Goal: Check status: Check status

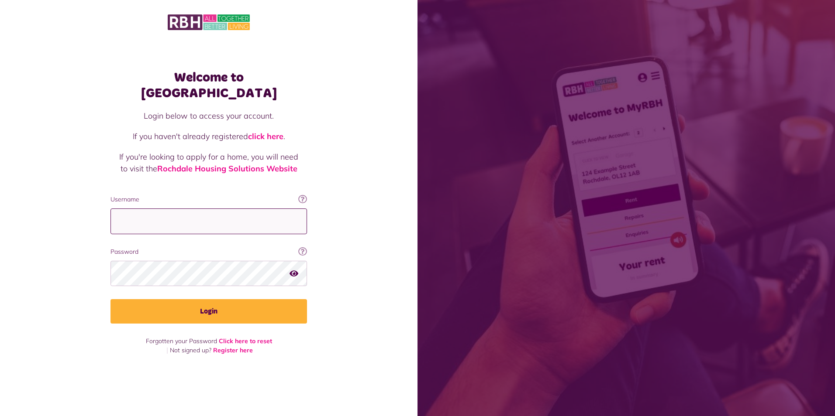
drag, startPoint x: 0, startPoint y: 0, endPoint x: 169, endPoint y: 209, distance: 268.2
click at [169, 209] on input "Username" at bounding box center [208, 222] width 196 height 26
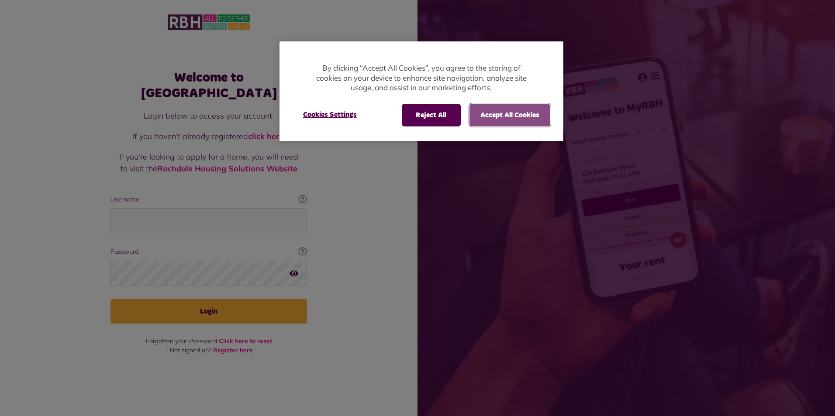
click at [502, 115] on button "Accept All Cookies" at bounding box center [509, 115] width 81 height 23
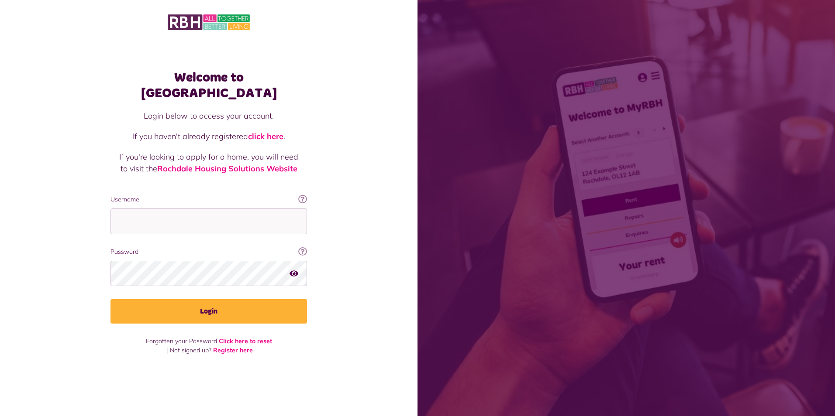
click at [156, 214] on body "Welcome to MyRBH Login below to access your account. If you haven't already reg…" at bounding box center [417, 208] width 835 height 416
click at [156, 215] on input "Username" at bounding box center [208, 222] width 196 height 26
type input "**********"
click at [110, 299] on button "Login" at bounding box center [208, 311] width 196 height 24
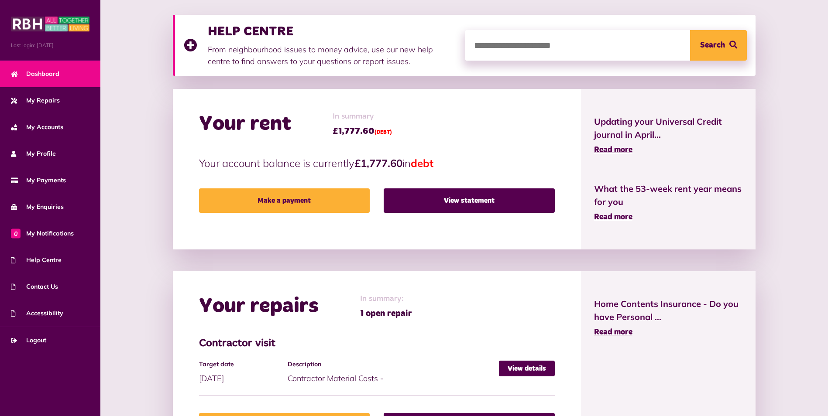
scroll to position [175, 0]
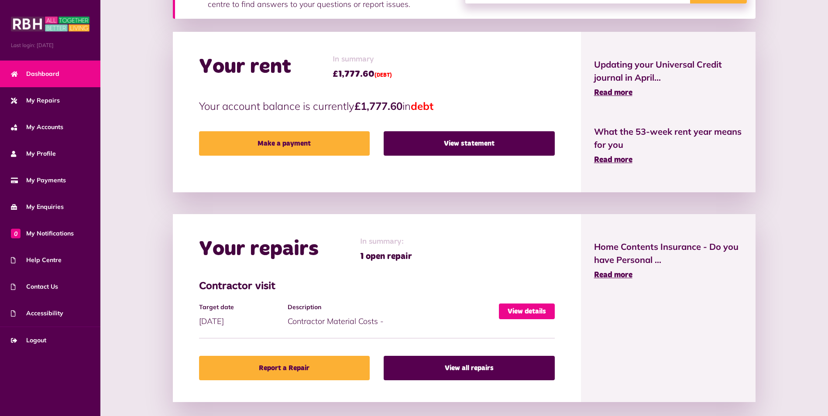
click at [528, 312] on link "View details" at bounding box center [527, 312] width 56 height 16
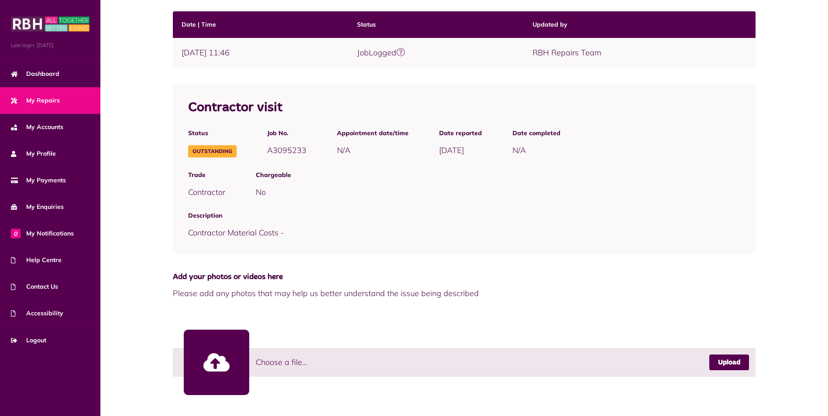
scroll to position [172, 0]
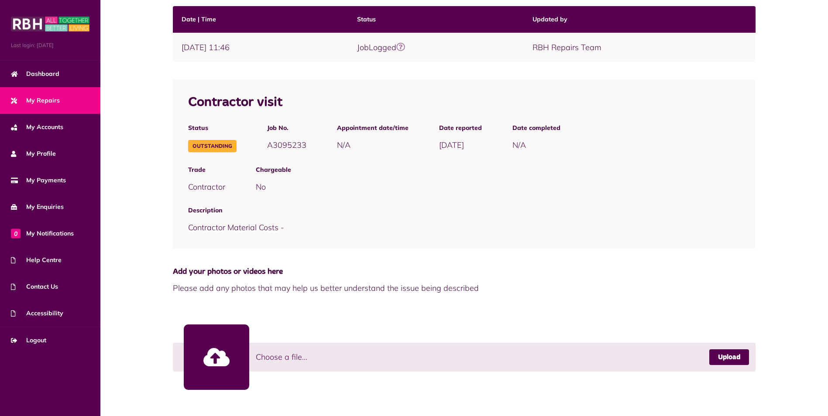
click at [614, 275] on span "Add your photos or videos here" at bounding box center [464, 272] width 583 height 12
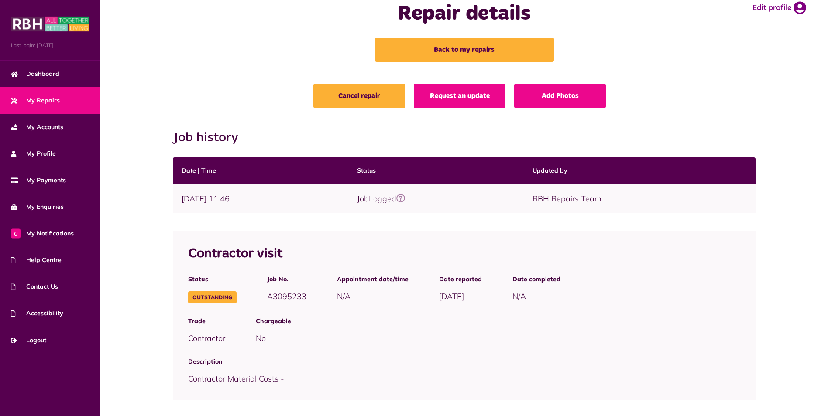
scroll to position [0, 0]
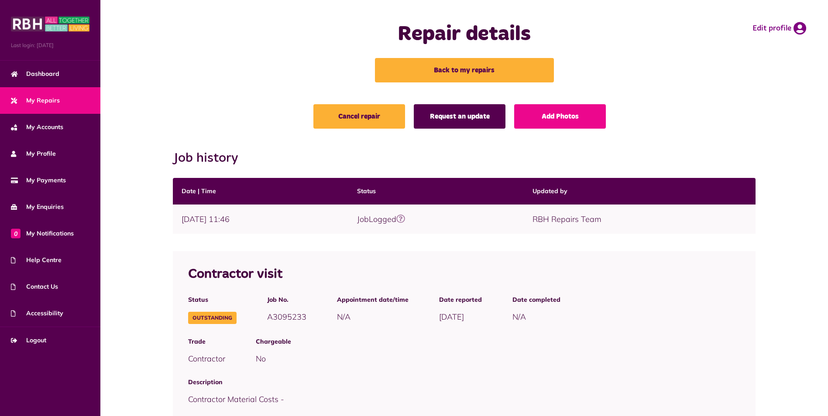
click at [463, 121] on link "Request an update" at bounding box center [460, 116] width 92 height 24
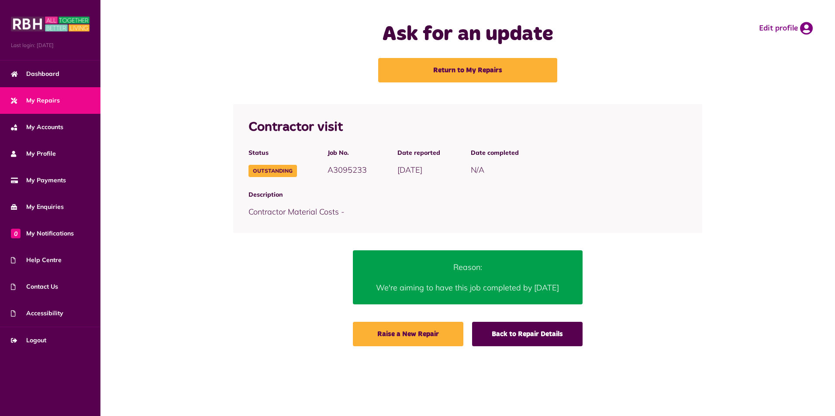
click at [460, 270] on p "Reason:" at bounding box center [468, 267] width 204 height 12
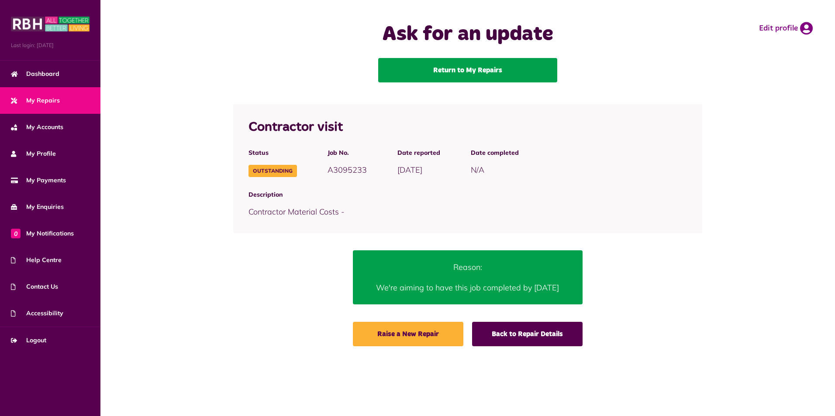
click at [458, 76] on link "Return to My Repairs" at bounding box center [467, 70] width 179 height 24
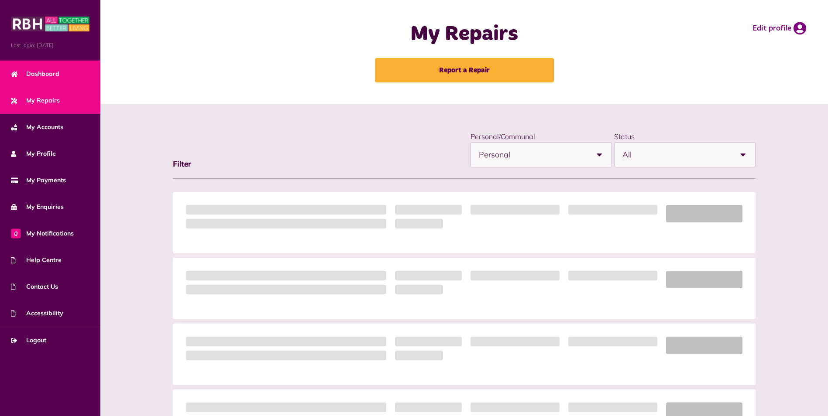
click at [57, 72] on span "Dashboard" at bounding box center [35, 73] width 48 height 9
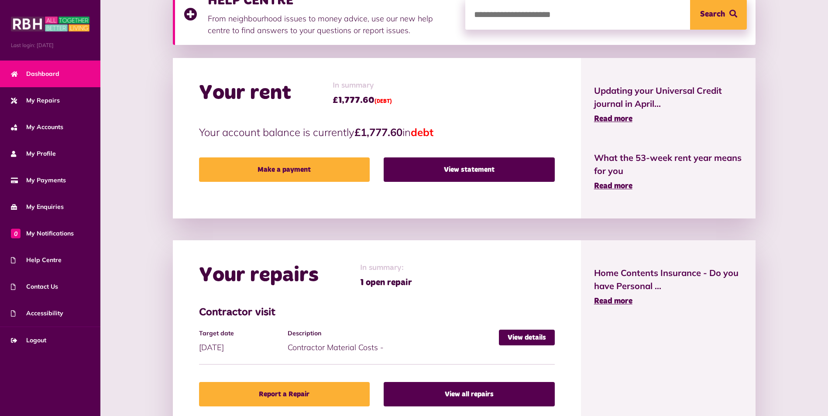
scroll to position [131, 0]
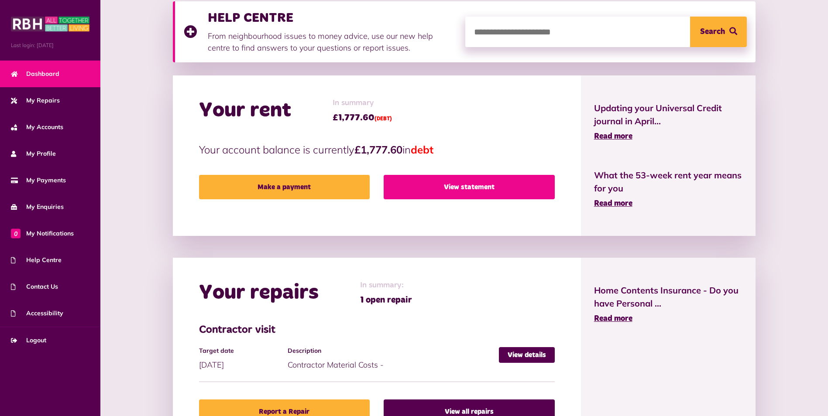
click at [472, 186] on link "View statement" at bounding box center [469, 187] width 171 height 24
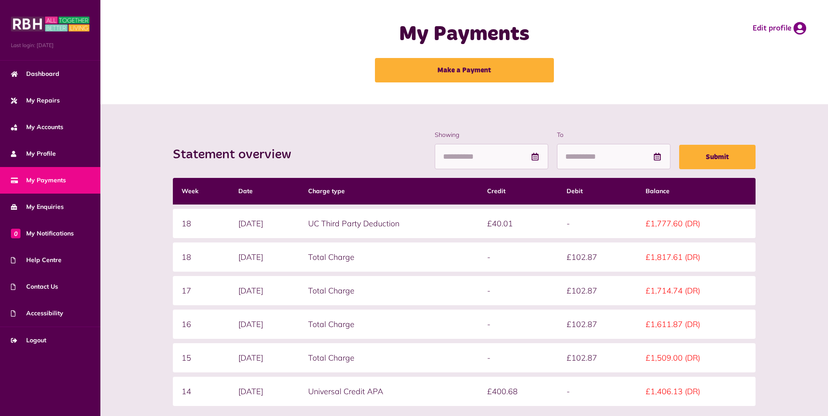
click at [138, 285] on div "Statement overview Showing To Submit Week Date Charge type Credit Debit Balance…" at bounding box center [464, 308] width 710 height 354
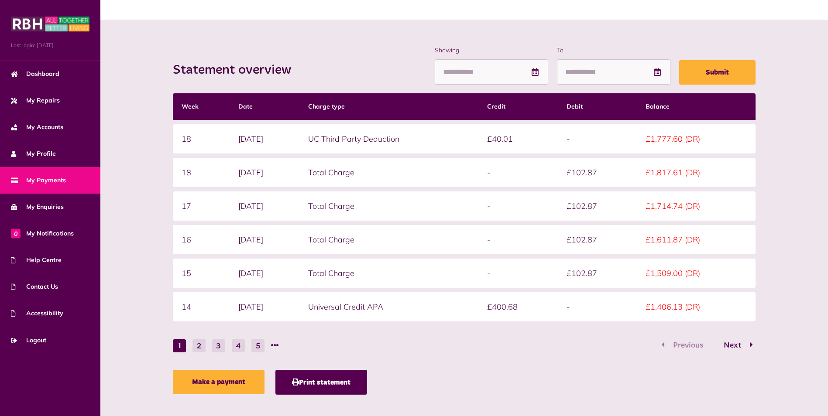
scroll to position [93, 0]
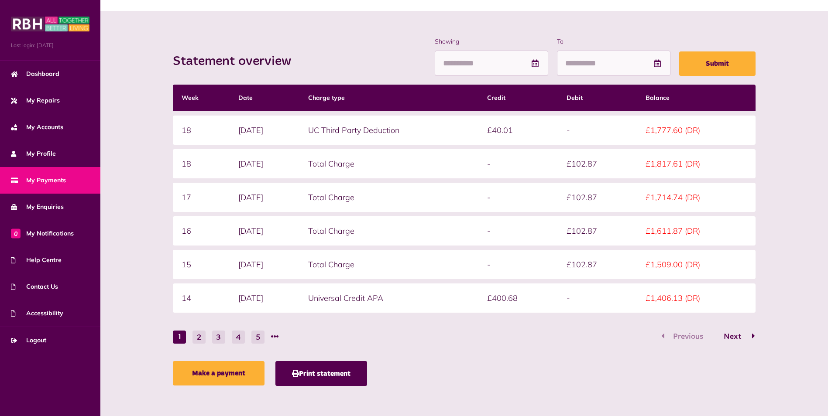
click at [731, 334] on span "Next" at bounding box center [732, 337] width 31 height 8
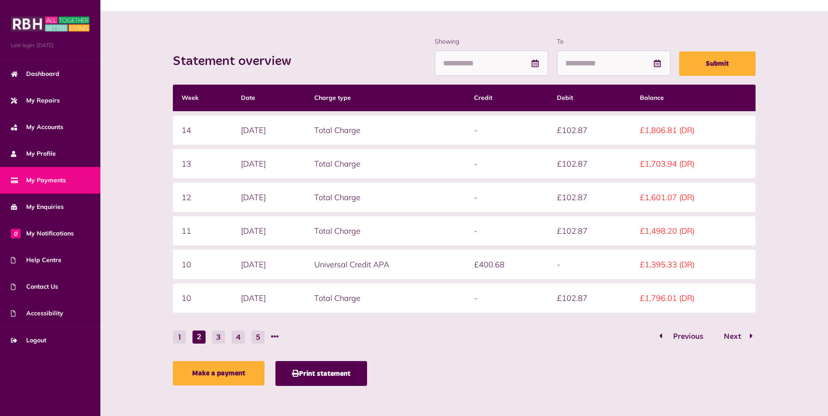
click at [695, 338] on span "Previous" at bounding box center [688, 337] width 43 height 8
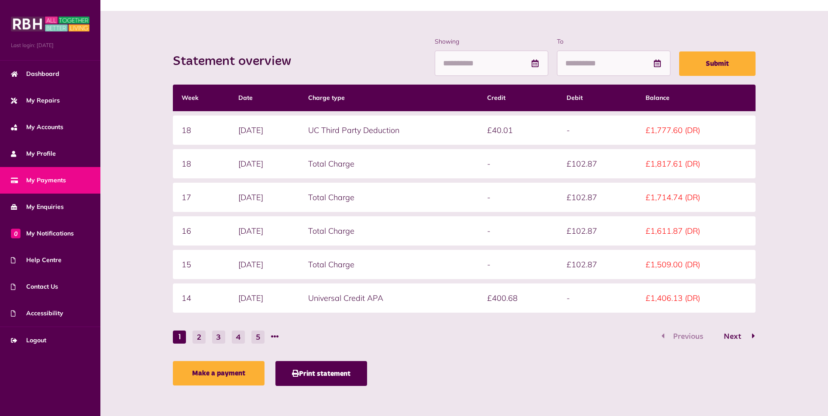
click at [733, 336] on span "Next" at bounding box center [732, 337] width 31 height 8
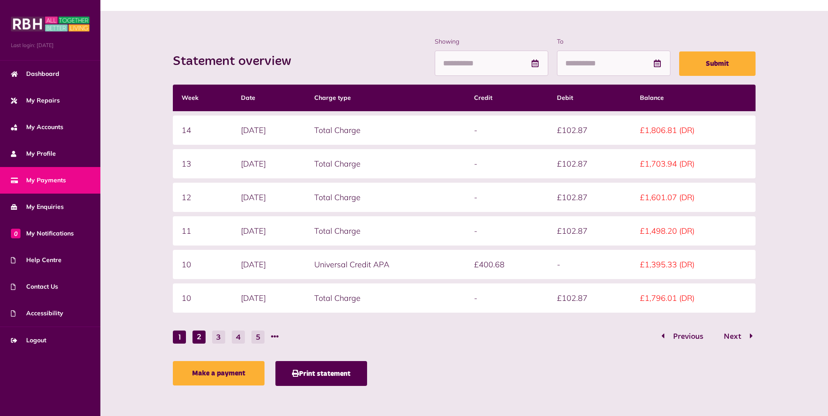
click at [179, 338] on button "1" at bounding box center [179, 337] width 13 height 13
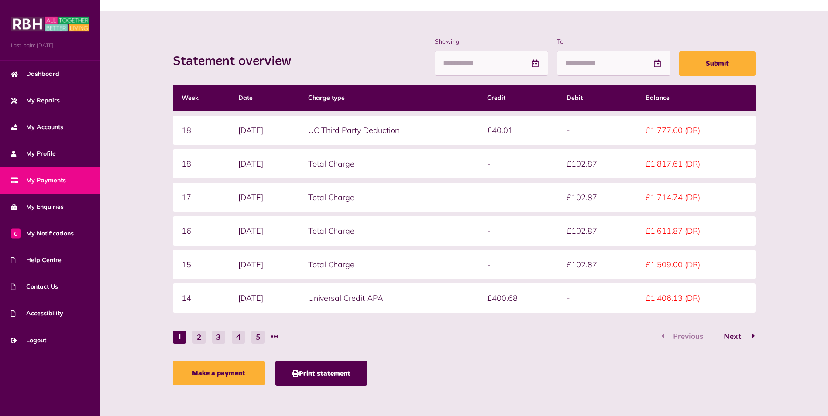
click at [736, 337] on span "Next" at bounding box center [732, 337] width 31 height 8
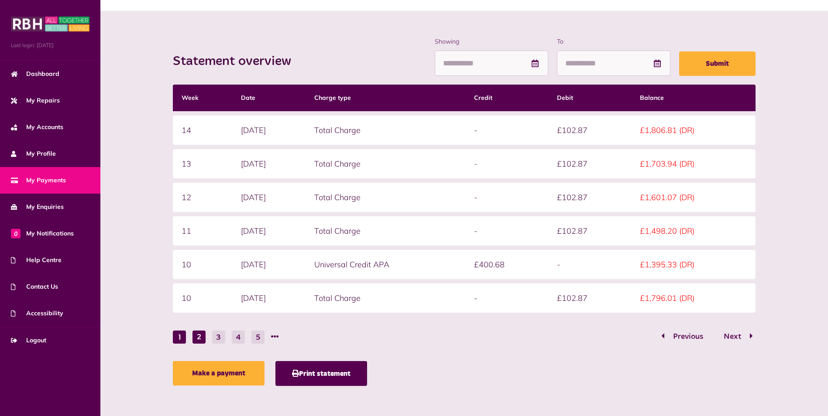
click at [179, 340] on button "1" at bounding box center [179, 337] width 13 height 13
